Goal: Task Accomplishment & Management: Use online tool/utility

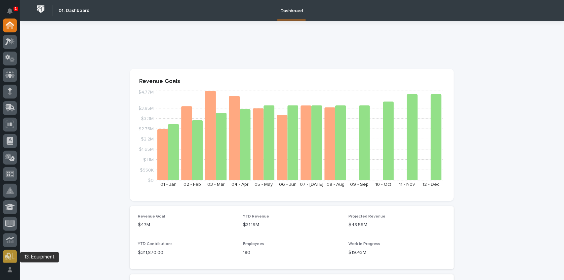
click at [13, 255] on icon at bounding box center [10, 257] width 10 height 8
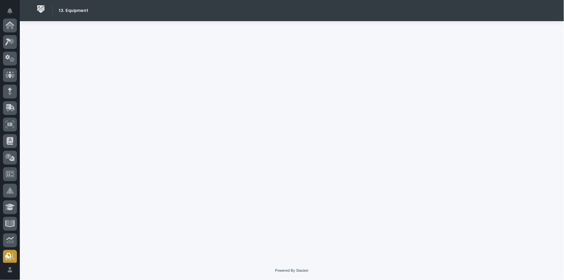
scroll to position [185, 0]
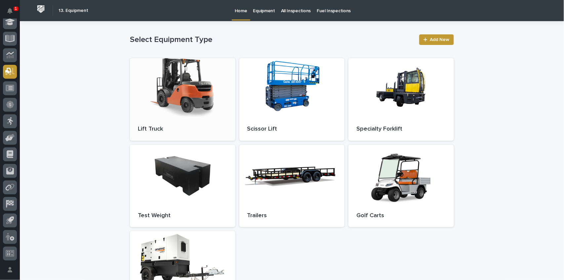
click at [160, 107] on div at bounding box center [182, 88] width 105 height 60
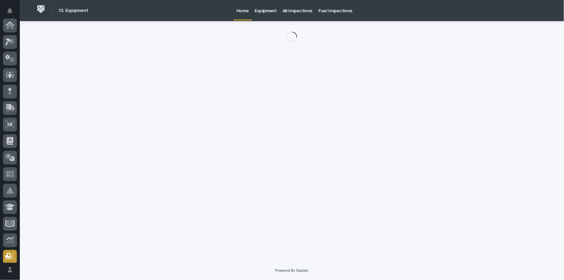
scroll to position [185, 0]
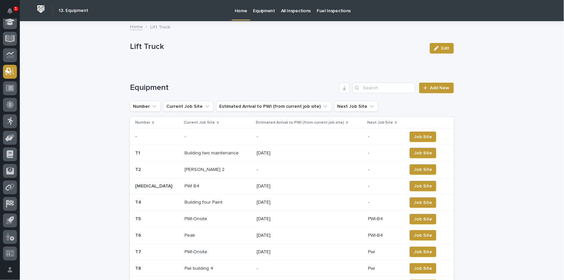
click at [185, 167] on p "[PERSON_NAME] 2" at bounding box center [205, 169] width 41 height 7
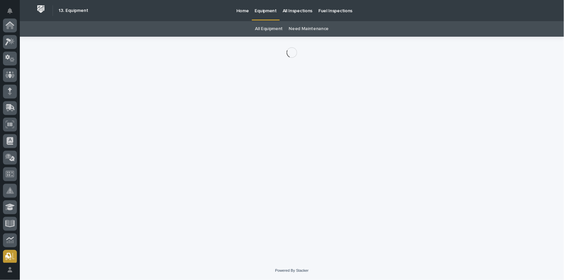
scroll to position [185, 0]
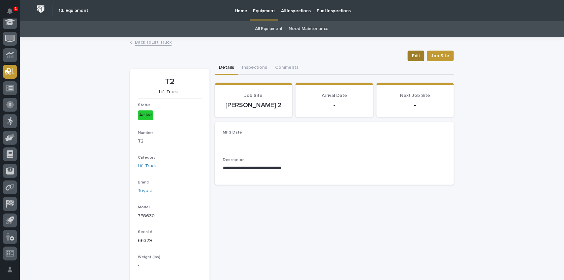
click at [419, 54] on span "Edit" at bounding box center [416, 56] width 8 height 7
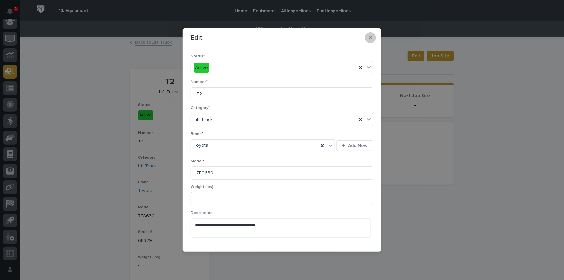
click at [370, 37] on icon "button" at bounding box center [370, 37] width 3 height 3
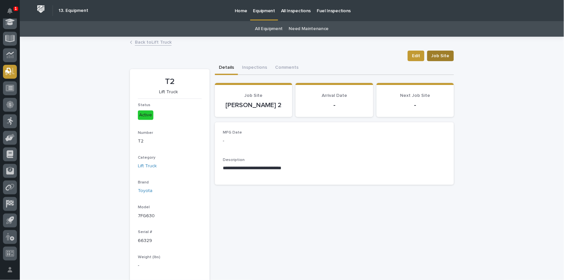
click at [442, 55] on span "Job Site" at bounding box center [440, 56] width 18 height 7
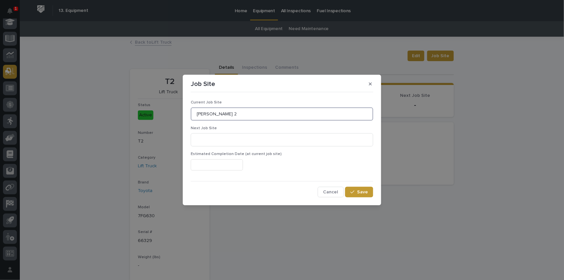
click at [221, 112] on input "[PERSON_NAME] 2" at bounding box center [282, 113] width 182 height 13
type input "B"
type input "Pwi [DATE]"
click at [368, 195] on button "Save" at bounding box center [359, 192] width 28 height 11
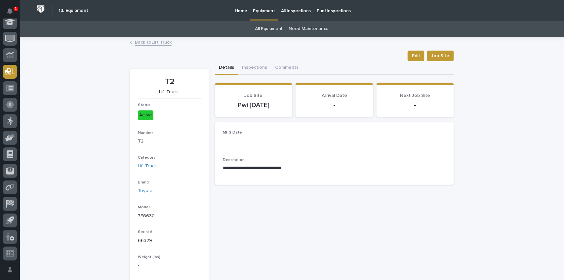
click at [14, 8] on div "1" at bounding box center [16, 9] width 5 height 4
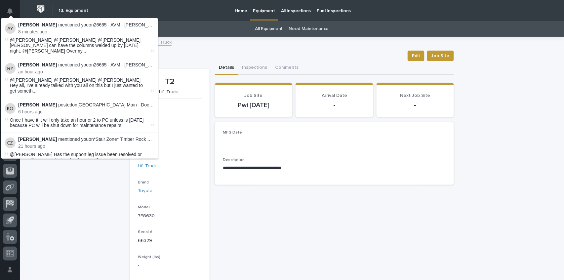
click at [93, 43] on span "@[PERSON_NAME] @[PERSON_NAME] @[PERSON_NAME] [PERSON_NAME] can have the columns…" at bounding box center [80, 45] width 140 height 17
click at [60, 25] on p "[PERSON_NAME] mentioned you on 26665 - AVM - [PERSON_NAME] :" at bounding box center [86, 25] width 136 height 6
click at [29, 25] on strong "[PERSON_NAME]" at bounding box center [37, 24] width 39 height 5
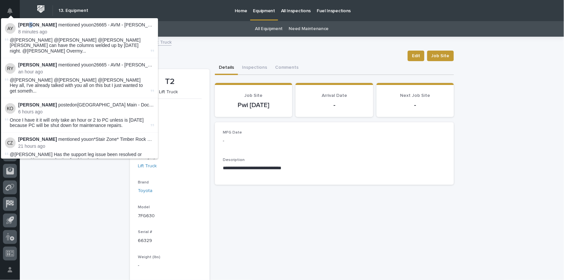
click at [29, 25] on strong "[PERSON_NAME]" at bounding box center [37, 24] width 39 height 5
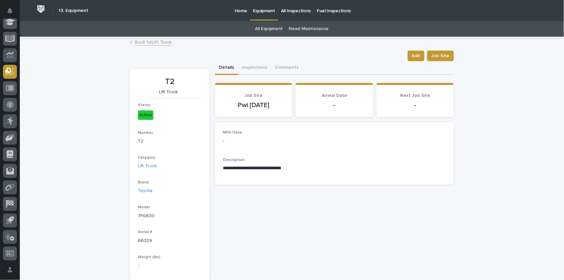
click at [509, 135] on div "**********" at bounding box center [292, 201] width 544 height 329
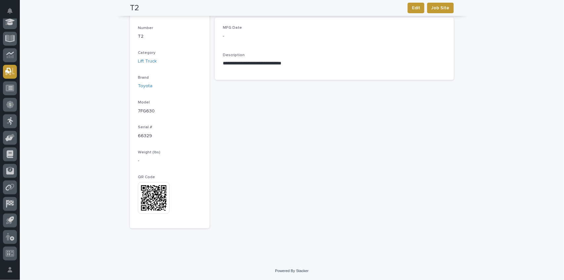
scroll to position [0, 0]
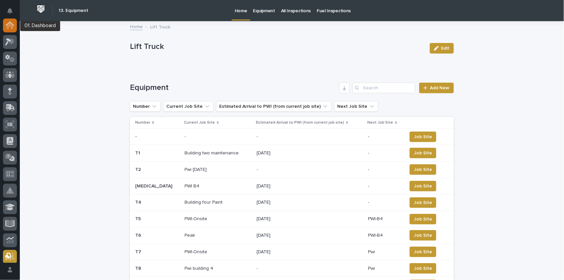
click at [14, 31] on link at bounding box center [10, 26] width 14 height 14
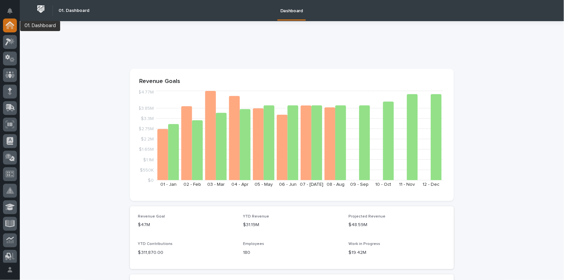
click at [17, 29] on link at bounding box center [10, 26] width 14 height 14
